Goal: Task Accomplishment & Management: Complete application form

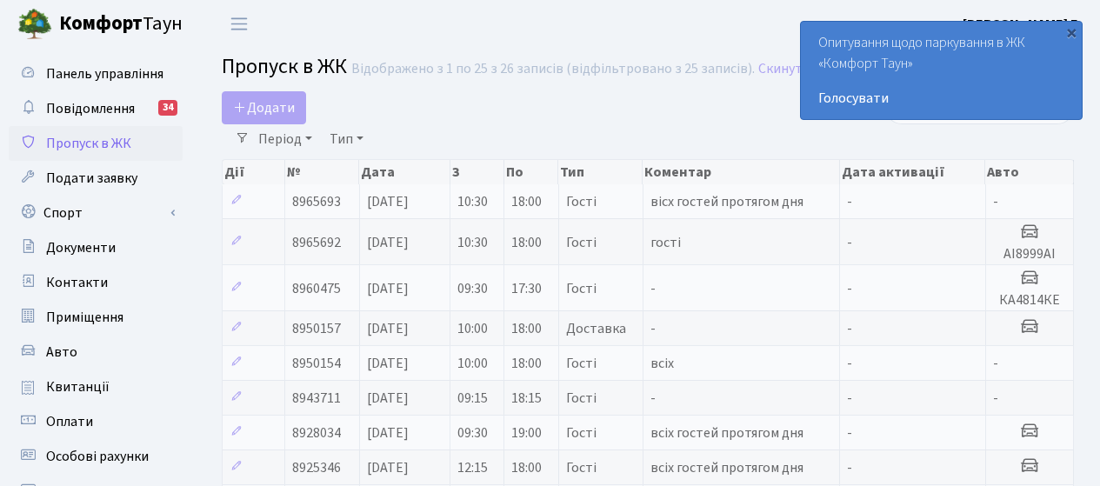
select select "25"
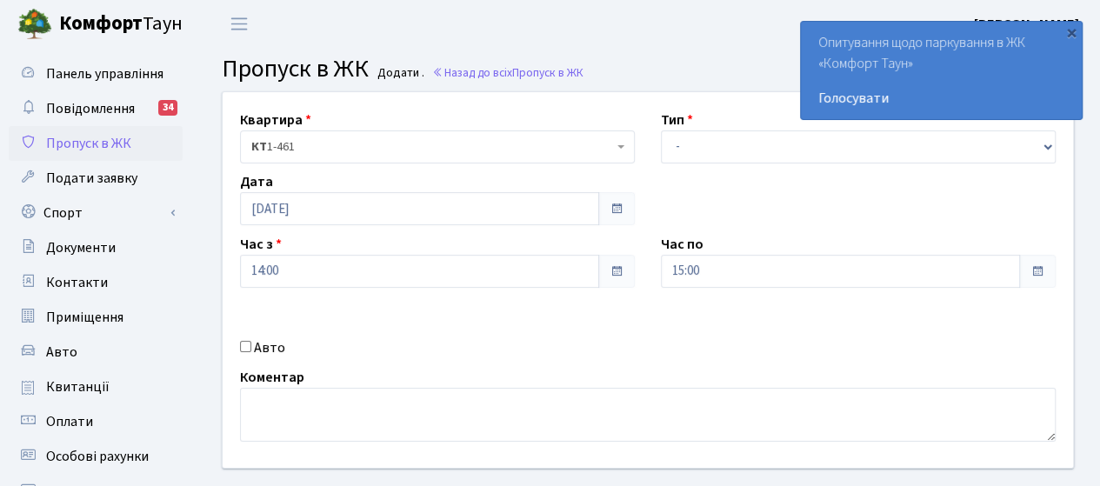
drag, startPoint x: 242, startPoint y: 357, endPoint x: 250, endPoint y: 354, distance: 9.4
click at [250, 354] on div "Авто" at bounding box center [437, 347] width 421 height 21
click at [256, 354] on label "Авто" at bounding box center [269, 347] width 31 height 21
click at [251, 352] on input "Авто" at bounding box center [245, 346] width 11 height 11
checkbox input "true"
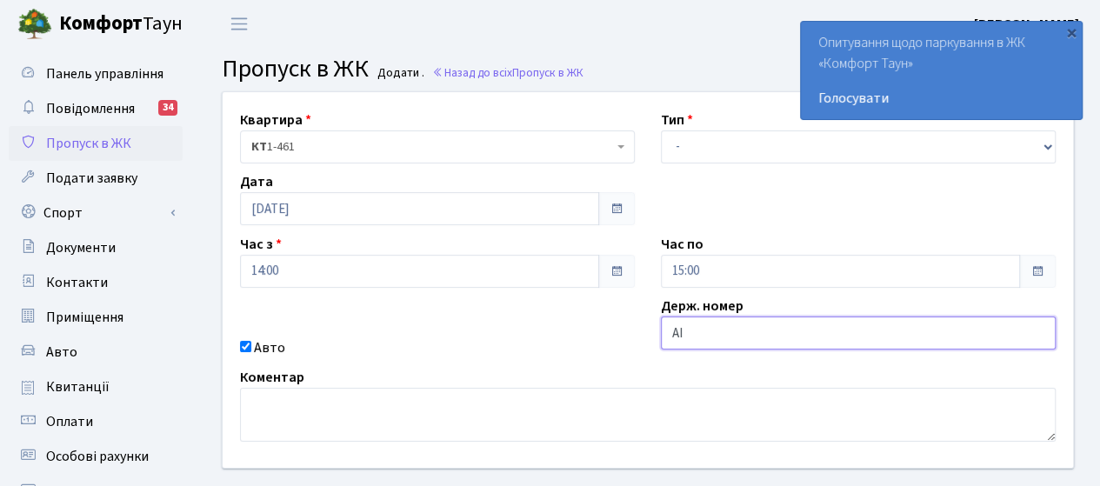
type input "АІ9311ІВ"
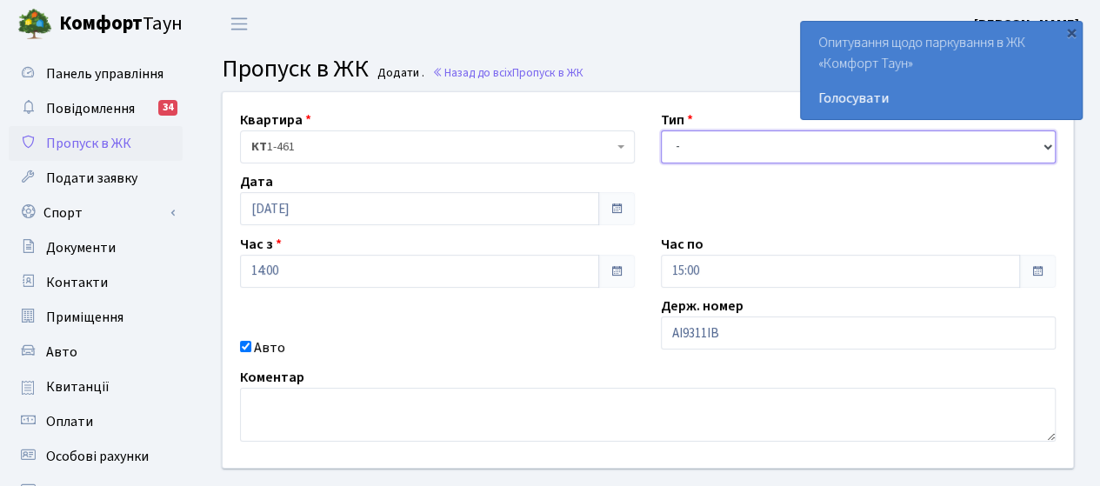
click at [708, 147] on select "- Доставка Таксі Гості Сервіс" at bounding box center [858, 146] width 395 height 33
select select "3"
click at [661, 130] on select "- Доставка Таксі Гості Сервіс" at bounding box center [858, 146] width 395 height 33
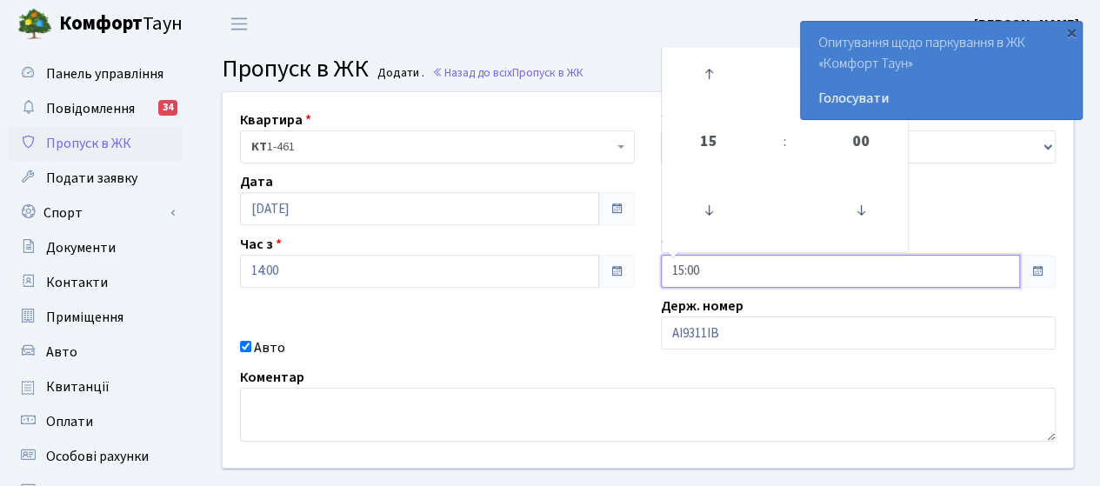
drag, startPoint x: 722, startPoint y: 270, endPoint x: 602, endPoint y: 258, distance: 120.6
click at [602, 258] on div "Квартира <b>КТ</b>&nbsp;&nbsp;&nbsp;&nbsp;1-461 КТ 1-461 Тип - Доставка Таксі Г…" at bounding box center [648, 280] width 876 height 376
type input "18:00"
click at [531, 316] on div "Квартира <b>КТ</b>&nbsp;&nbsp;&nbsp;&nbsp;1-461 КТ 1-461 Тип - Доставка Таксі Г…" at bounding box center [648, 280] width 876 height 376
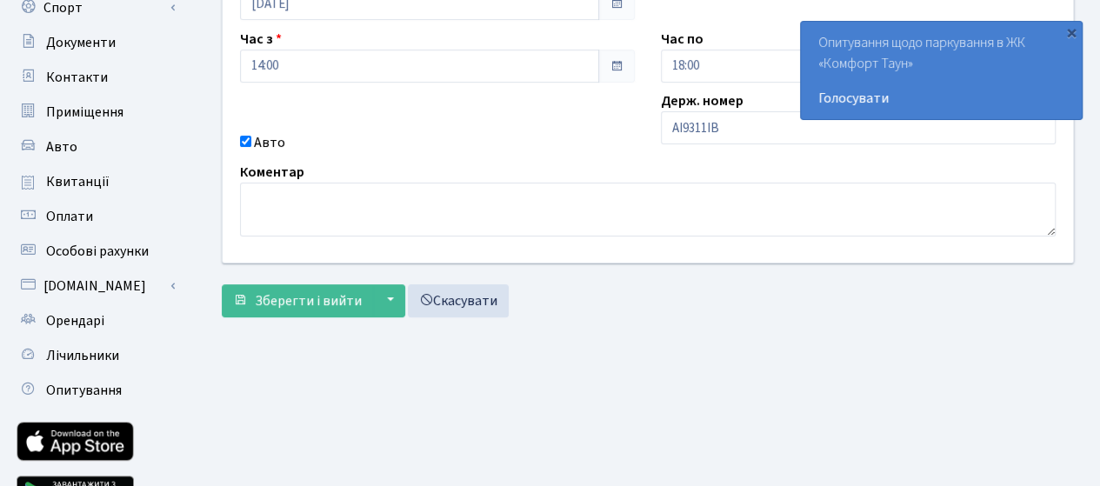
scroll to position [296, 0]
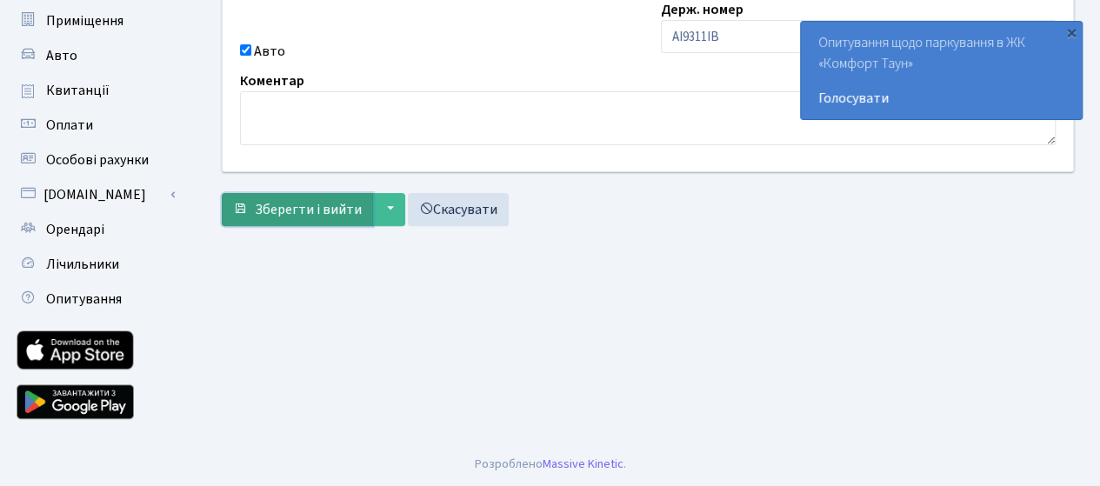
click at [328, 206] on span "Зберегти і вийти" at bounding box center [308, 209] width 107 height 19
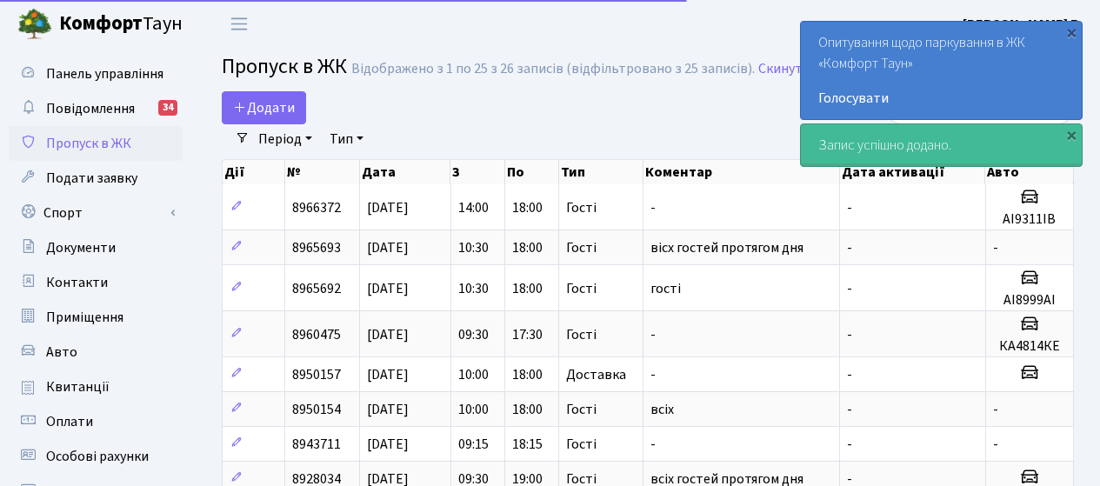
select select "25"
